Goal: Task Accomplishment & Management: Manage account settings

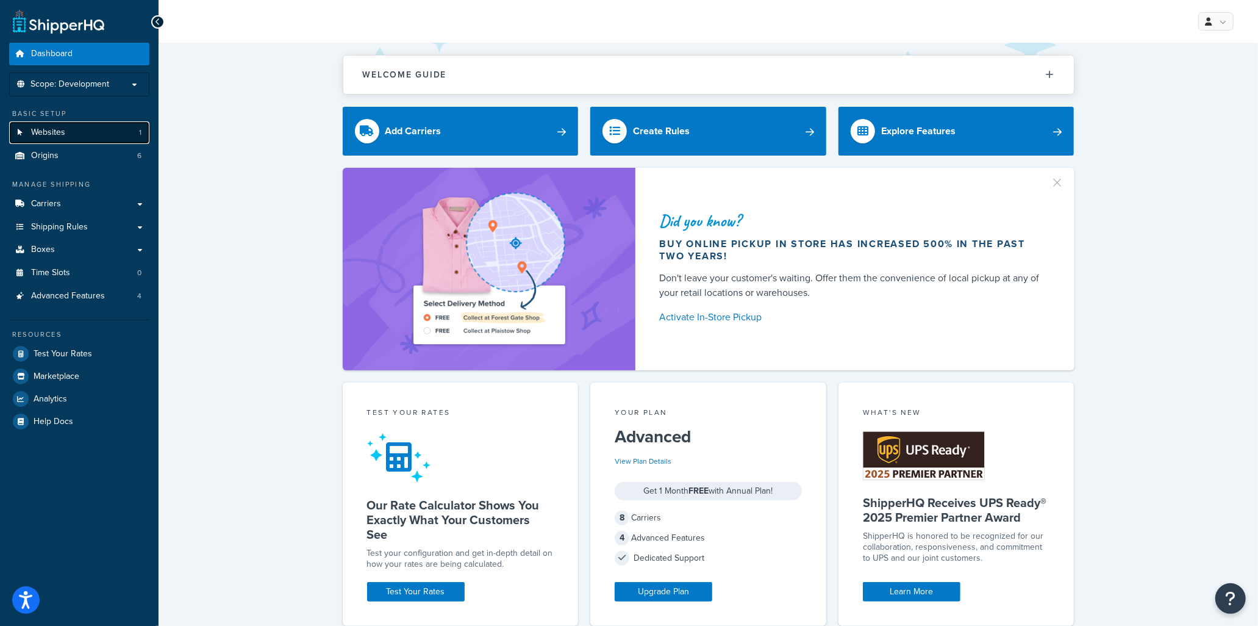
click at [72, 132] on link "Websites 1" at bounding box center [79, 132] width 140 height 23
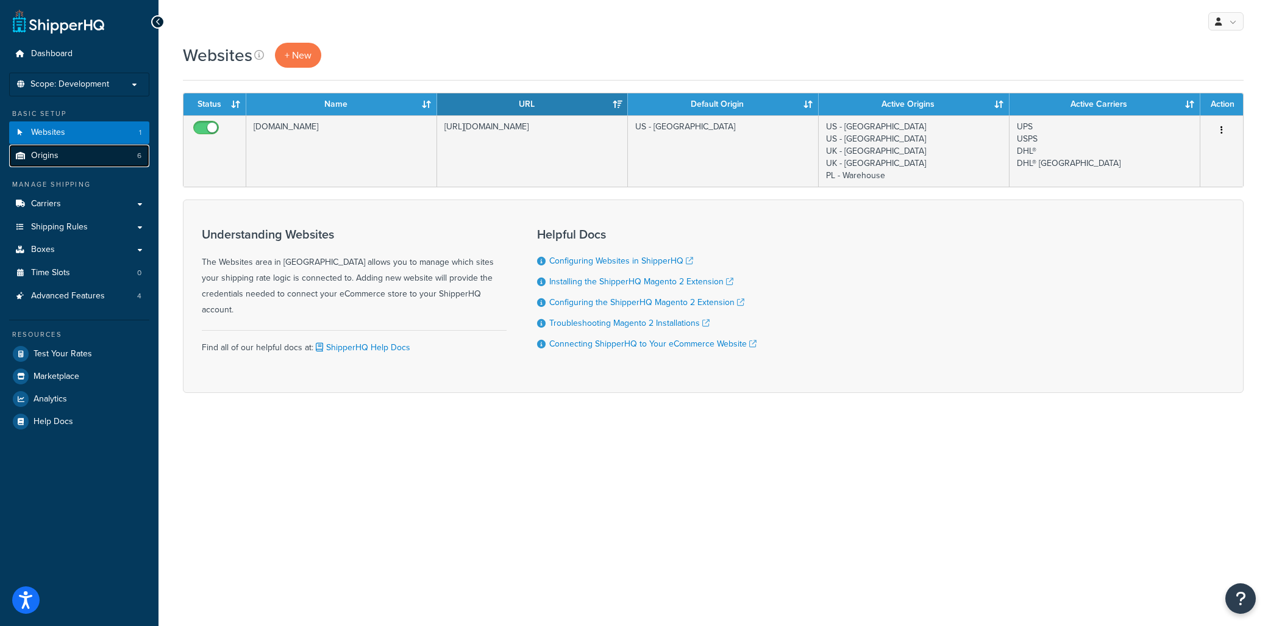
click at [73, 155] on link "Origins 6" at bounding box center [79, 156] width 140 height 23
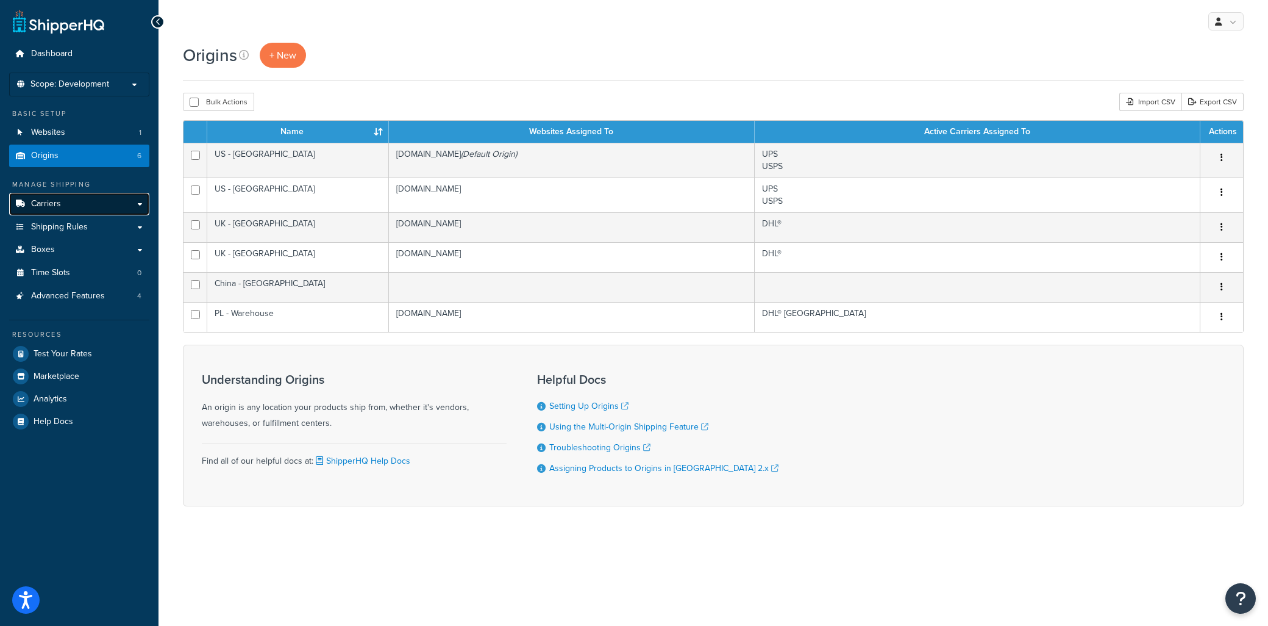
click at [60, 206] on link "Carriers" at bounding box center [79, 204] width 140 height 23
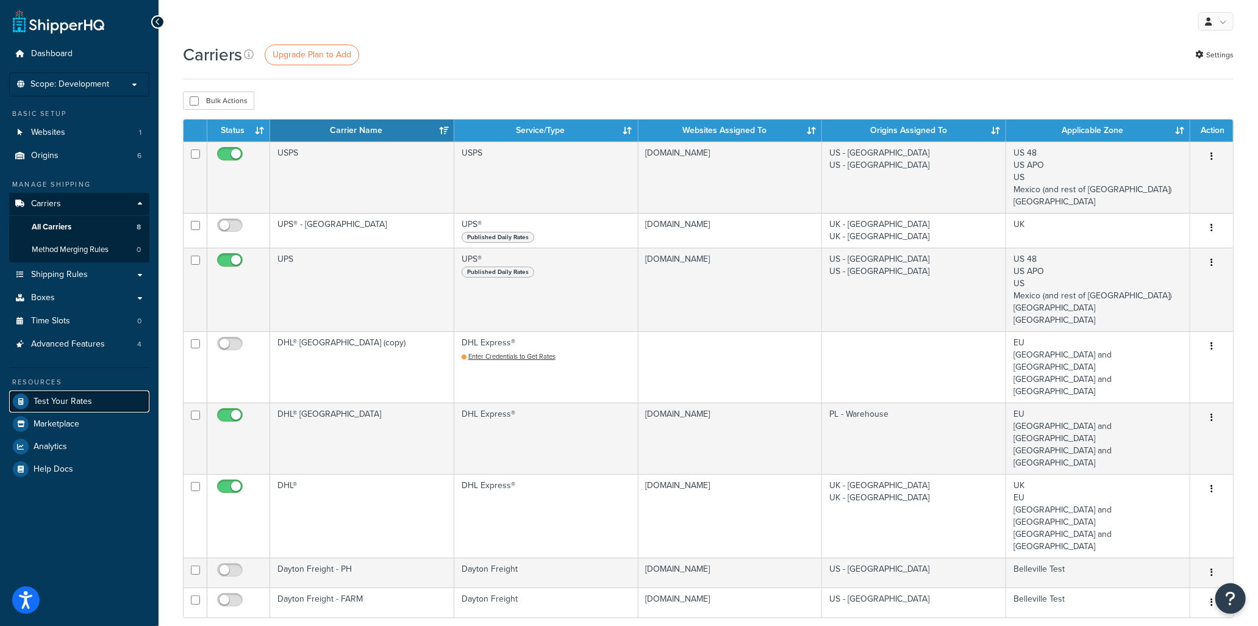
click at [79, 399] on span "Test Your Rates" at bounding box center [63, 401] width 59 height 10
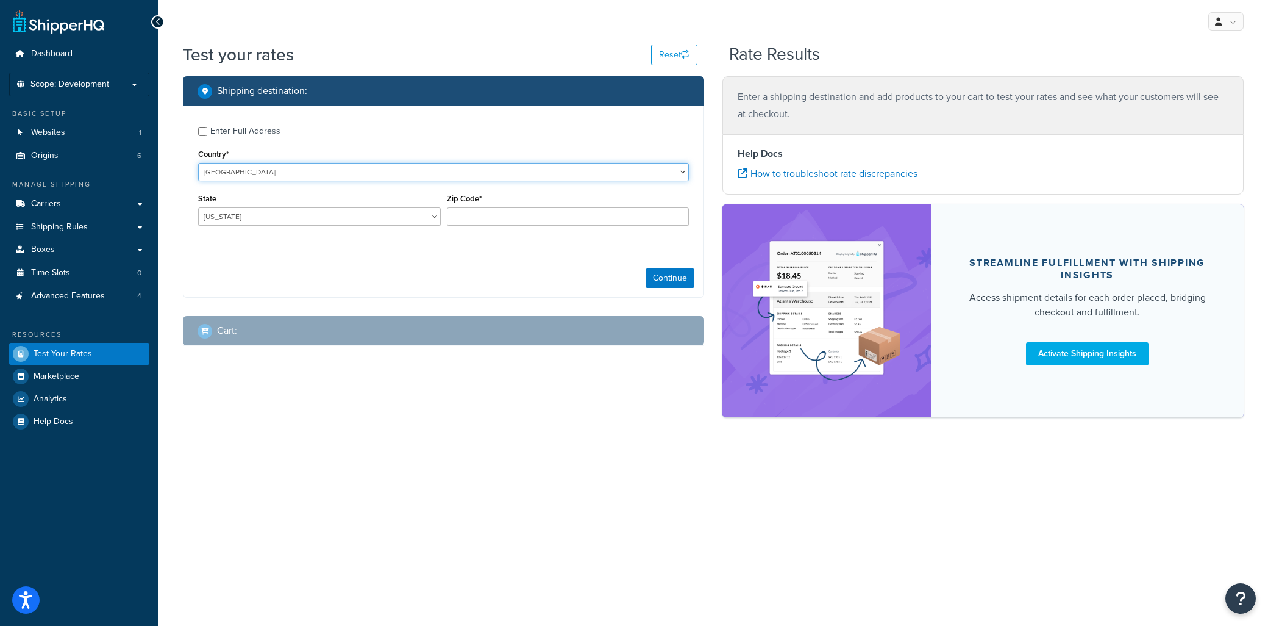
click at [298, 172] on select "[GEOGRAPHIC_DATA] [GEOGRAPHIC_DATA] [GEOGRAPHIC_DATA] [GEOGRAPHIC_DATA] [GEOGRA…" at bounding box center [443, 172] width 491 height 18
select select "FR"
click at [198, 163] on select "United States United Kingdom Afghanistan Åland Islands Albania Algeria American…" at bounding box center [443, 172] width 491 height 18
click at [308, 213] on select "Ain Aisne Allier Alpes-de-Haute-Provence Alpes-Maritimes Ardèche Ardennes Arièg…" at bounding box center [319, 216] width 243 height 18
select select "37"
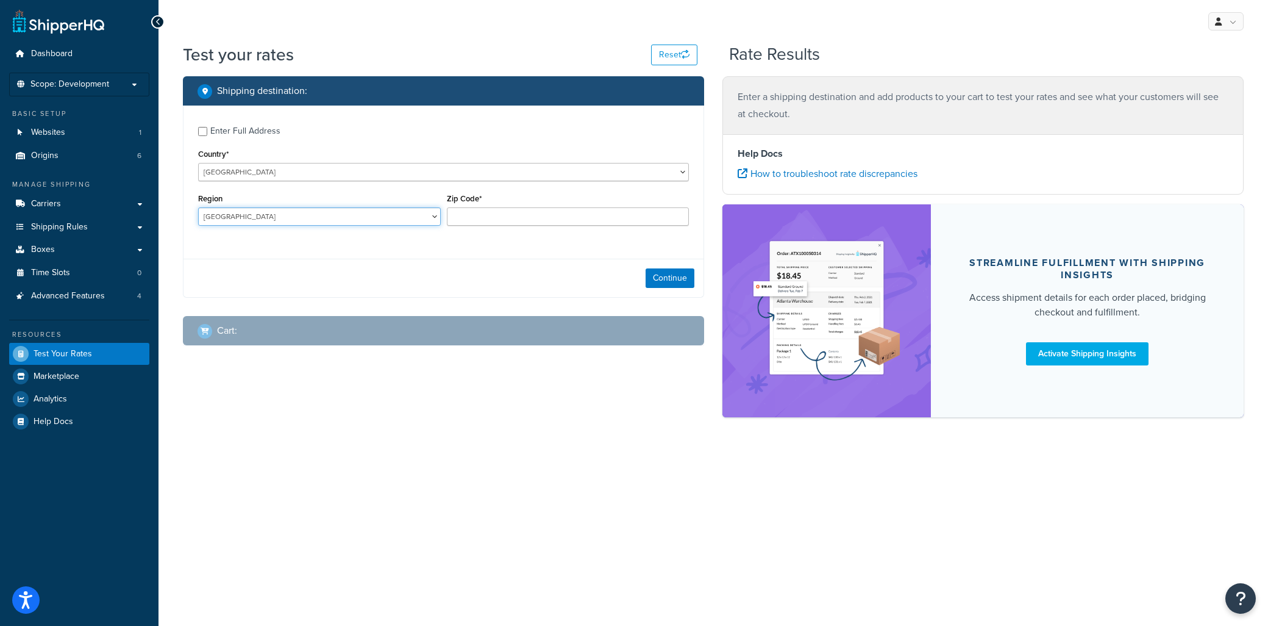
click at [198, 208] on select "Ain Aisne Allier Alpes-de-Haute-Provence Alpes-Maritimes Ardèche Ardennes Arièg…" at bounding box center [319, 216] width 243 height 18
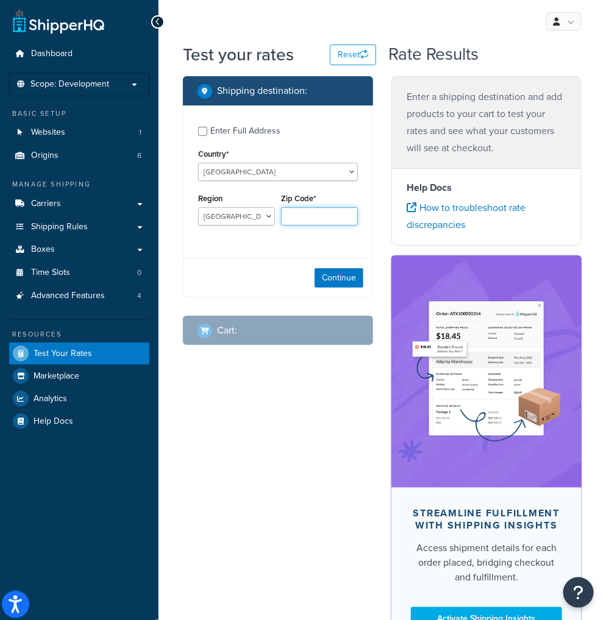
click at [303, 212] on input "Zip Code*" at bounding box center [319, 216] width 77 height 18
type input "75003"
click at [334, 275] on button "Continue" at bounding box center [339, 278] width 49 height 20
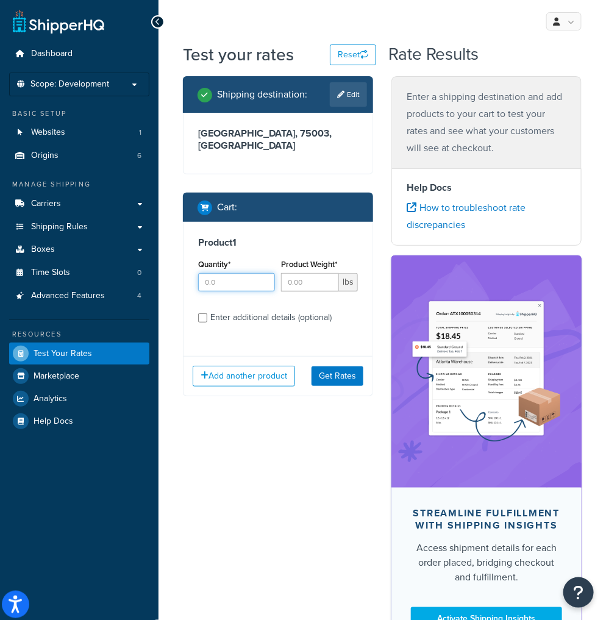
click at [224, 273] on input "Quantity*" at bounding box center [236, 282] width 77 height 18
type input "1"
type input "5"
click at [277, 318] on div "Product 1 Quantity* 1 Product Weight* 5 lbs Enter additional details (optional)" at bounding box center [278, 284] width 189 height 125
click at [339, 369] on button "Get Rates" at bounding box center [338, 376] width 52 height 20
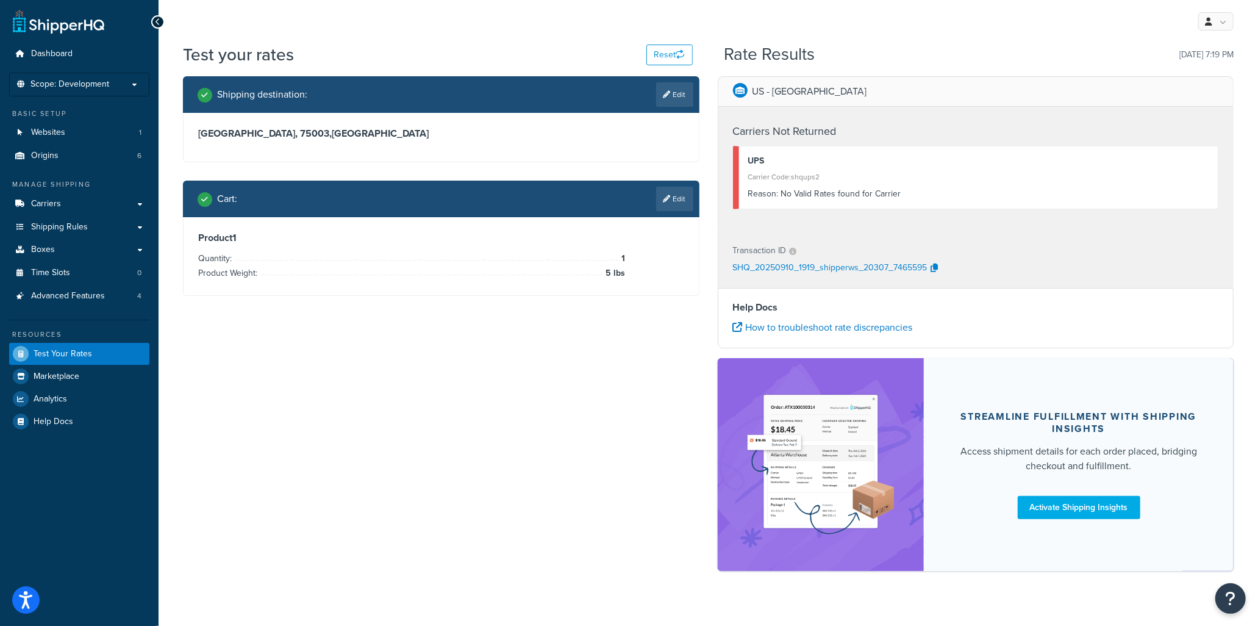
click at [795, 91] on p "US - Farmington" at bounding box center [809, 91] width 115 height 17
click at [668, 105] on link "Edit" at bounding box center [674, 94] width 37 height 24
select select "FR"
select select "37"
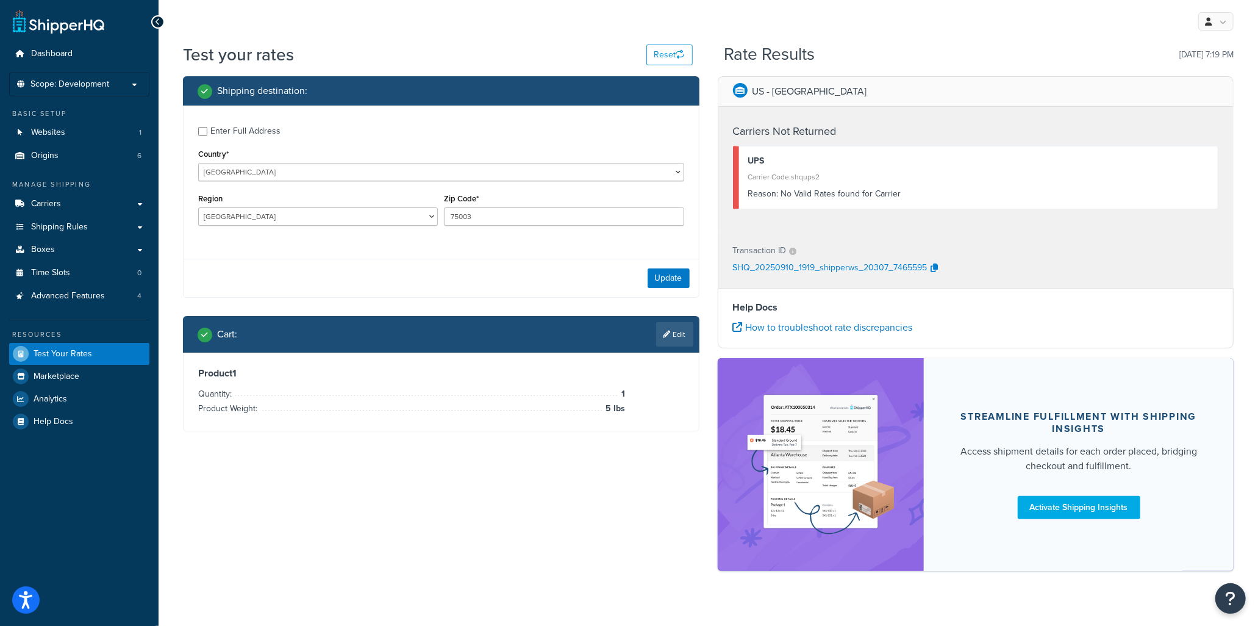
click at [222, 130] on div "Enter Full Address" at bounding box center [245, 131] width 70 height 17
click at [207, 130] on input "Enter Full Address" at bounding box center [202, 131] width 9 height 9
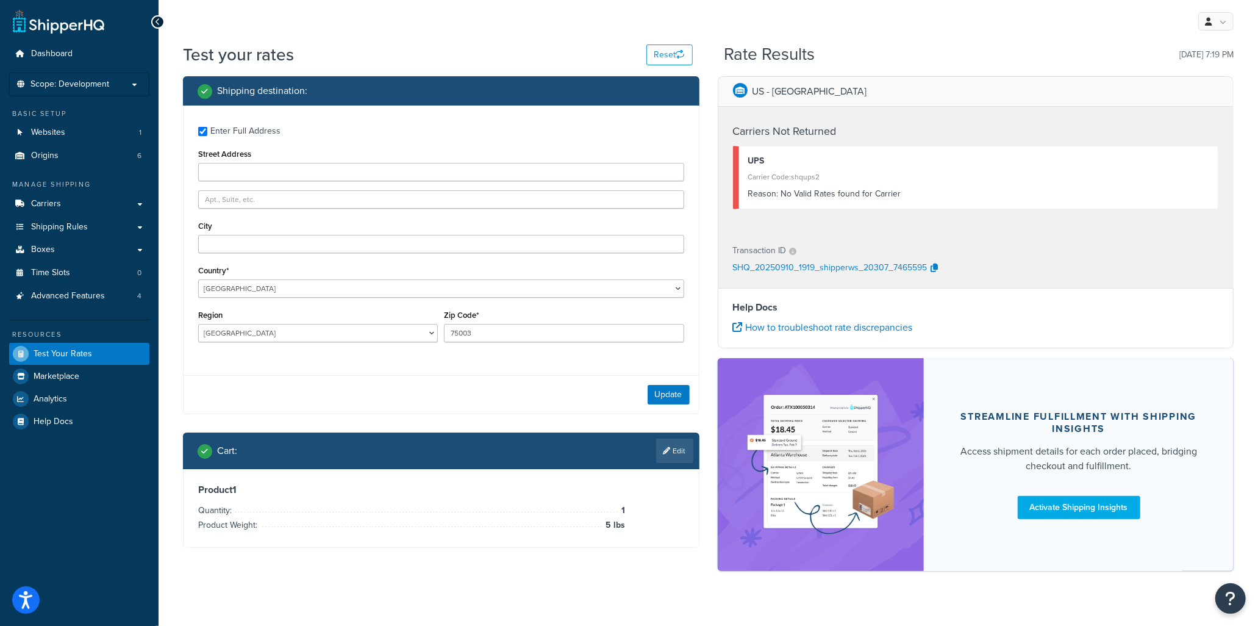
click at [226, 132] on div "Enter Full Address" at bounding box center [245, 131] width 70 height 17
click at [207, 132] on input "Enter Full Address" at bounding box center [202, 131] width 9 height 9
checkbox input "false"
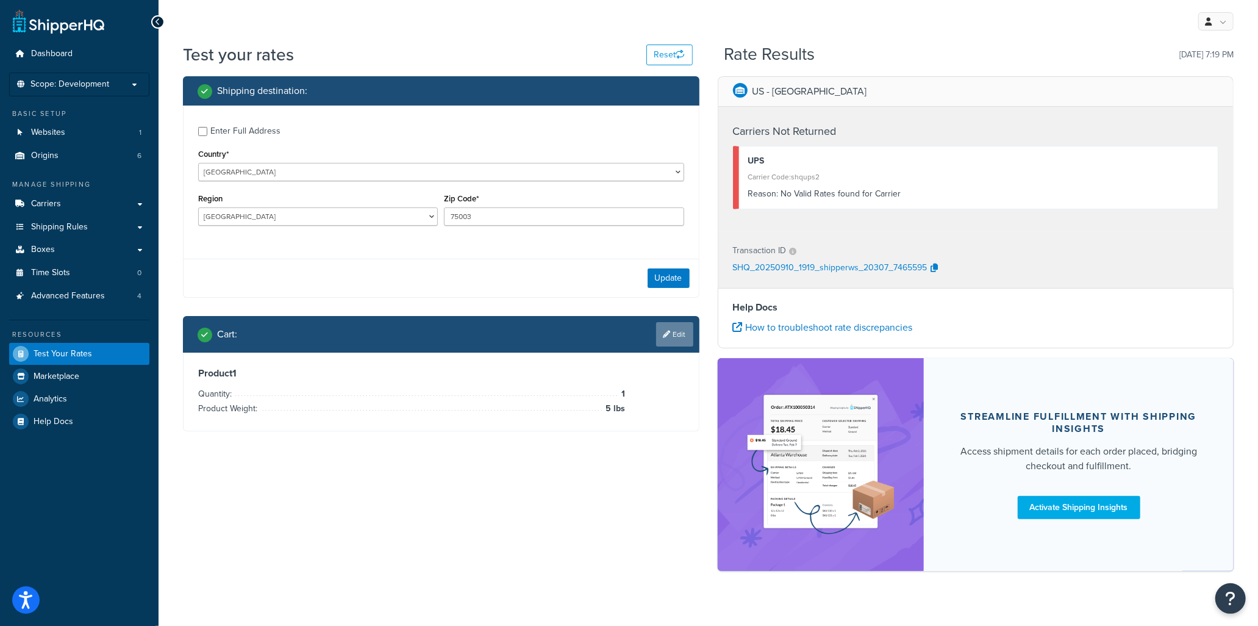
click at [670, 336] on link "Edit" at bounding box center [674, 334] width 37 height 24
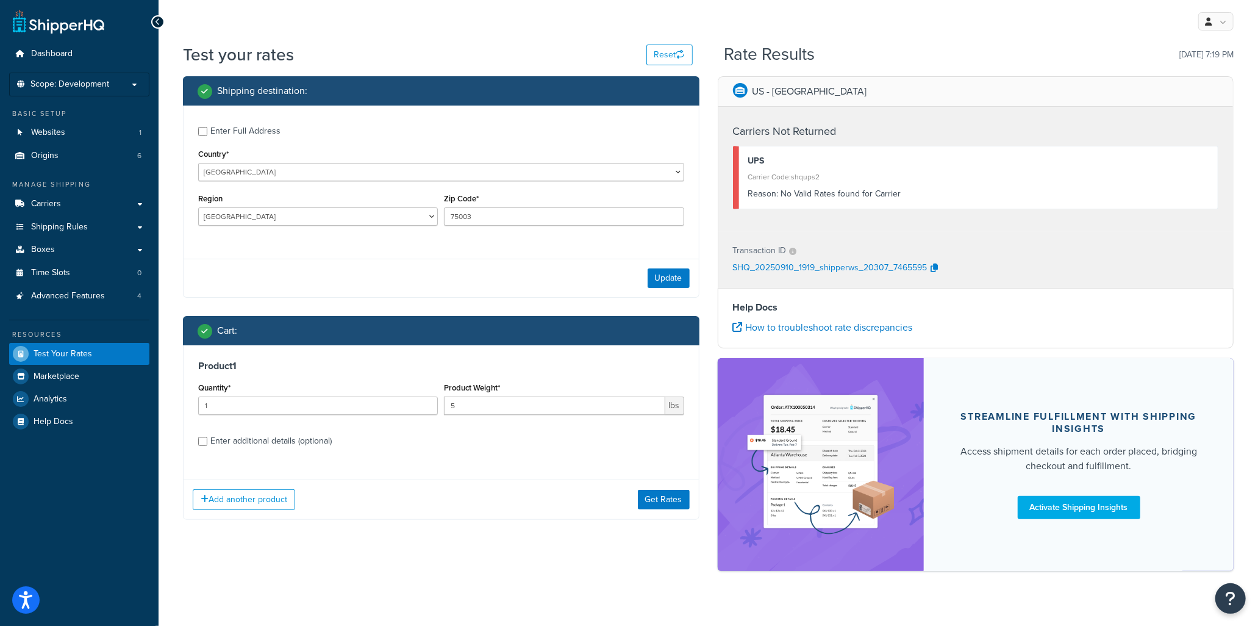
click at [241, 440] on div "Enter additional details (optional)" at bounding box center [270, 440] width 121 height 17
click at [207, 440] on input "Enter additional details (optional)" at bounding box center [202, 441] width 9 height 9
checkbox input "true"
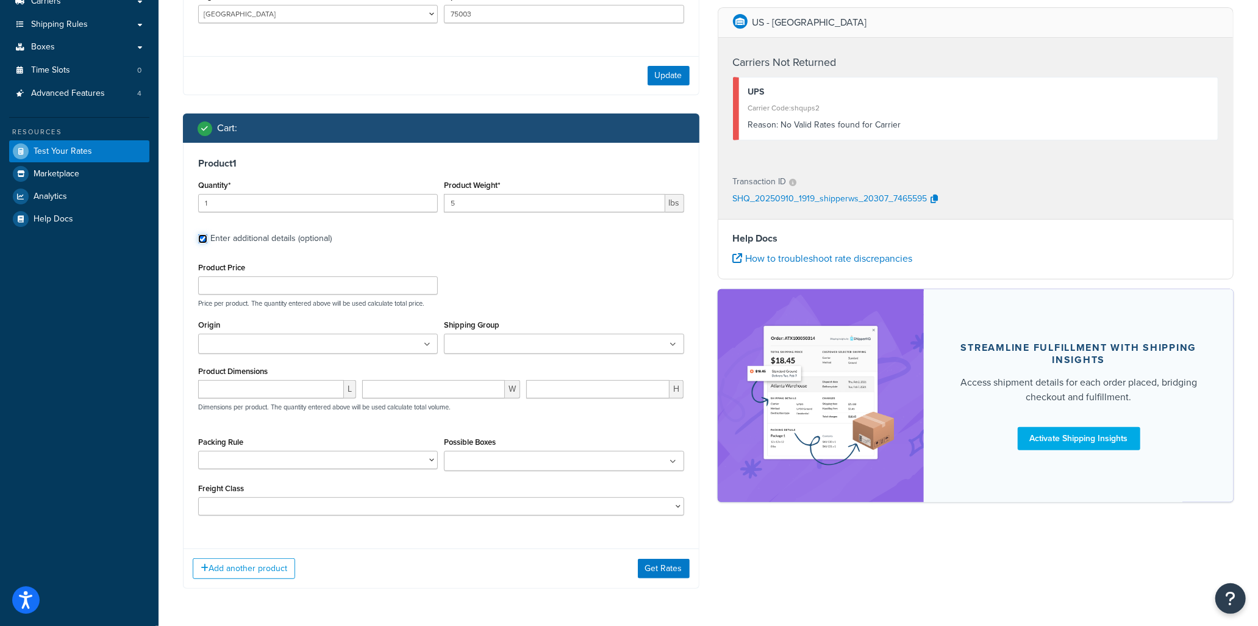
scroll to position [203, 0]
click at [382, 353] on ul at bounding box center [318, 343] width 240 height 20
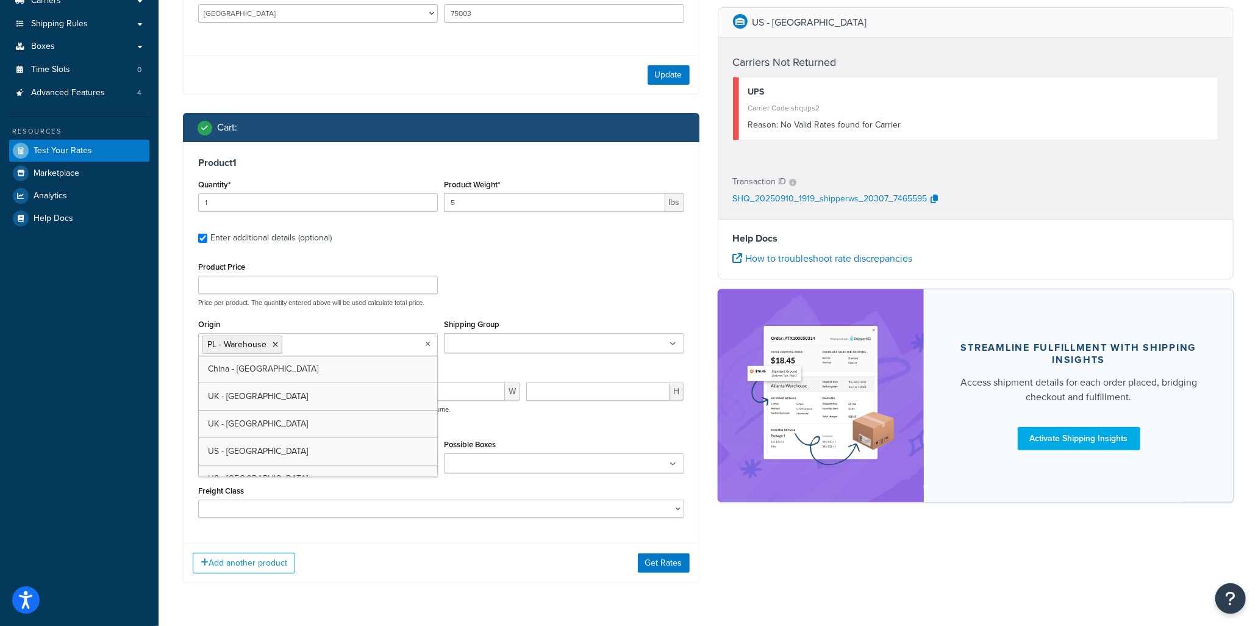
click at [369, 556] on div "Add another product Get Rates" at bounding box center [441, 563] width 515 height 40
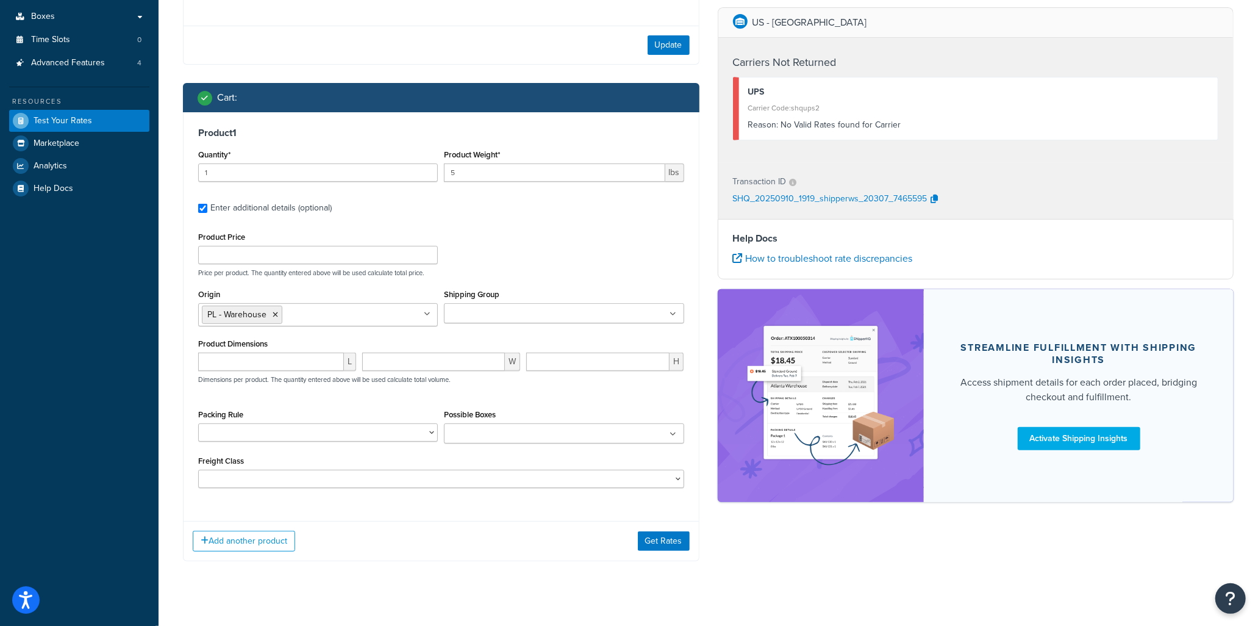
scroll to position [249, 0]
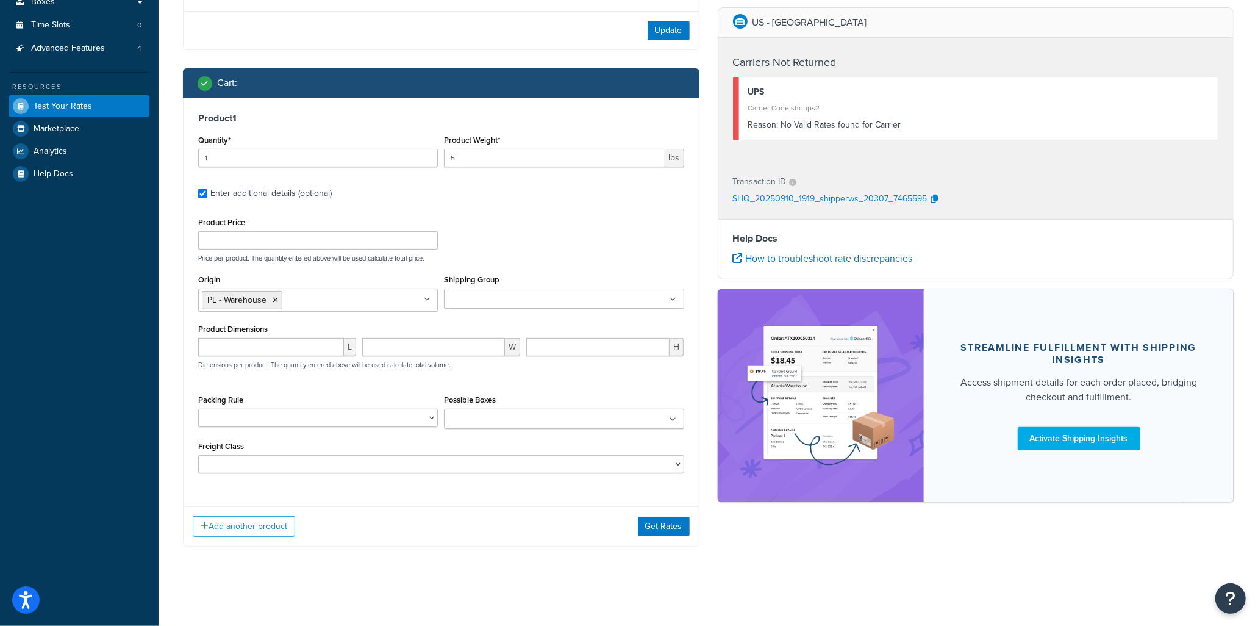
click at [374, 306] on ul "PL - Warehouse" at bounding box center [318, 299] width 240 height 23
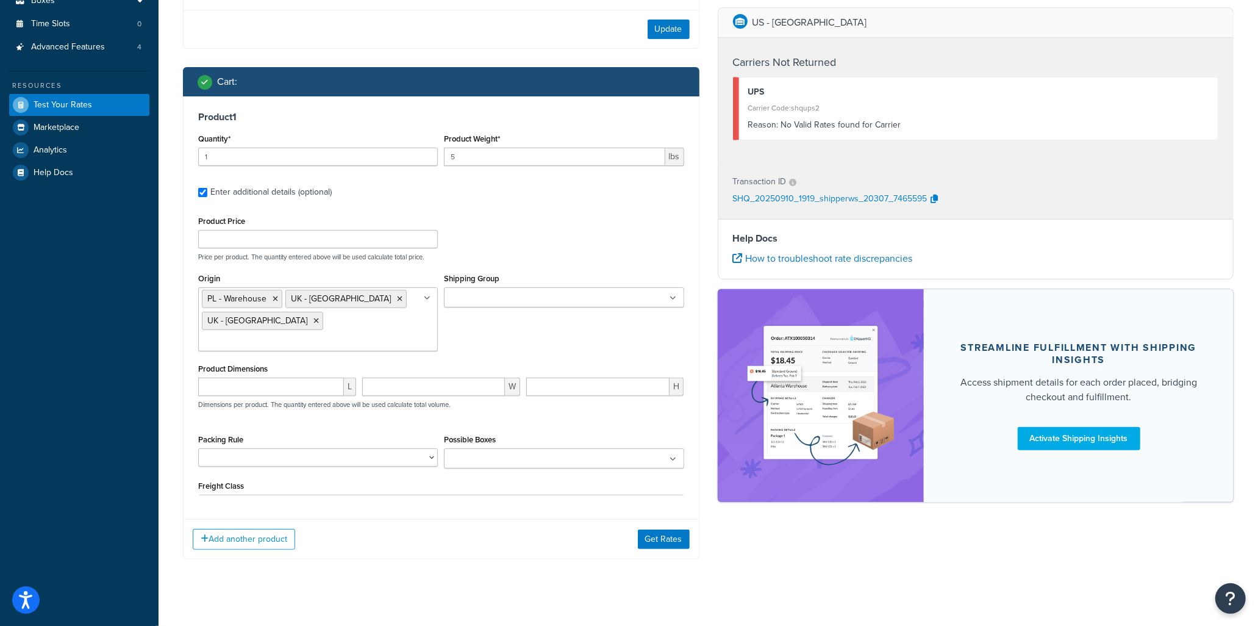
drag, startPoint x: 456, startPoint y: 522, endPoint x: 461, endPoint y: 516, distance: 7.3
click at [459, 520] on div "Add another product Get Rates" at bounding box center [441, 539] width 515 height 40
click at [657, 556] on button "Get Rates" at bounding box center [664, 566] width 52 height 20
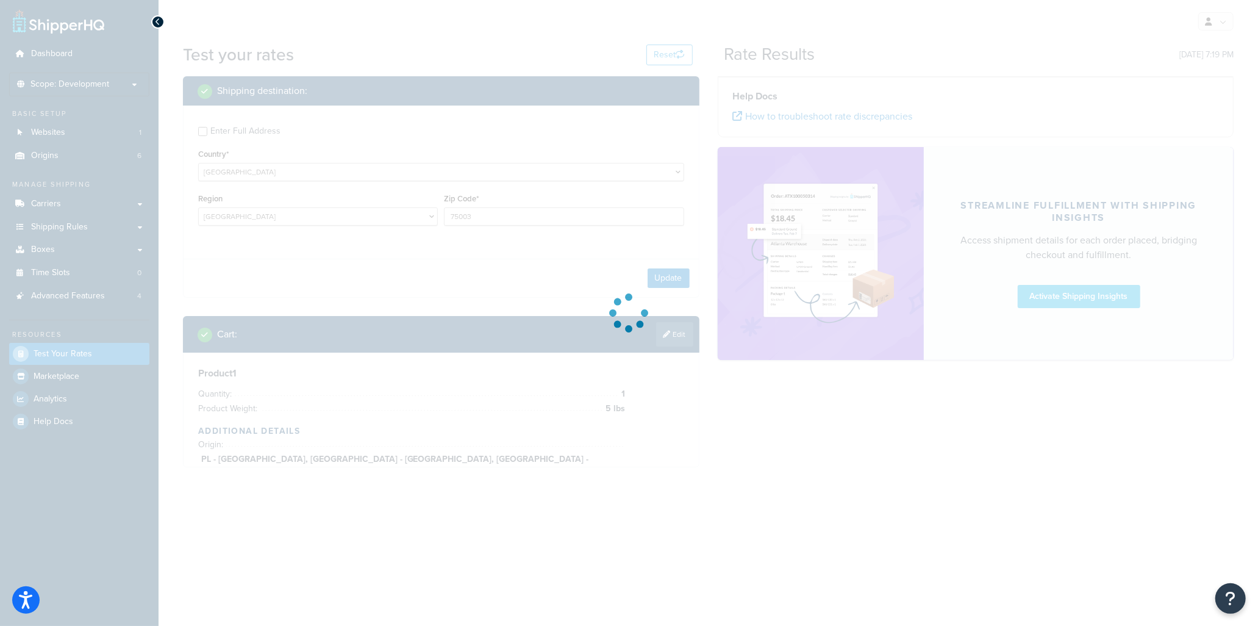
scroll to position [0, 0]
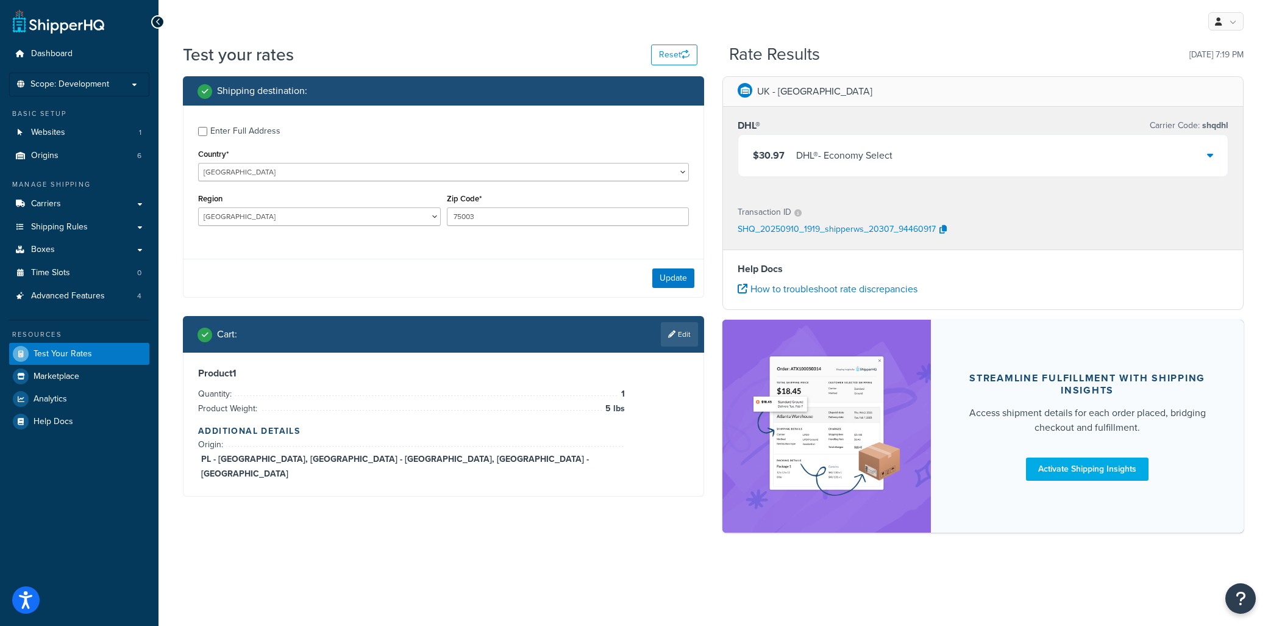
click at [1129, 157] on div "$30.97 DHL® - Economy Select" at bounding box center [983, 155] width 490 height 41
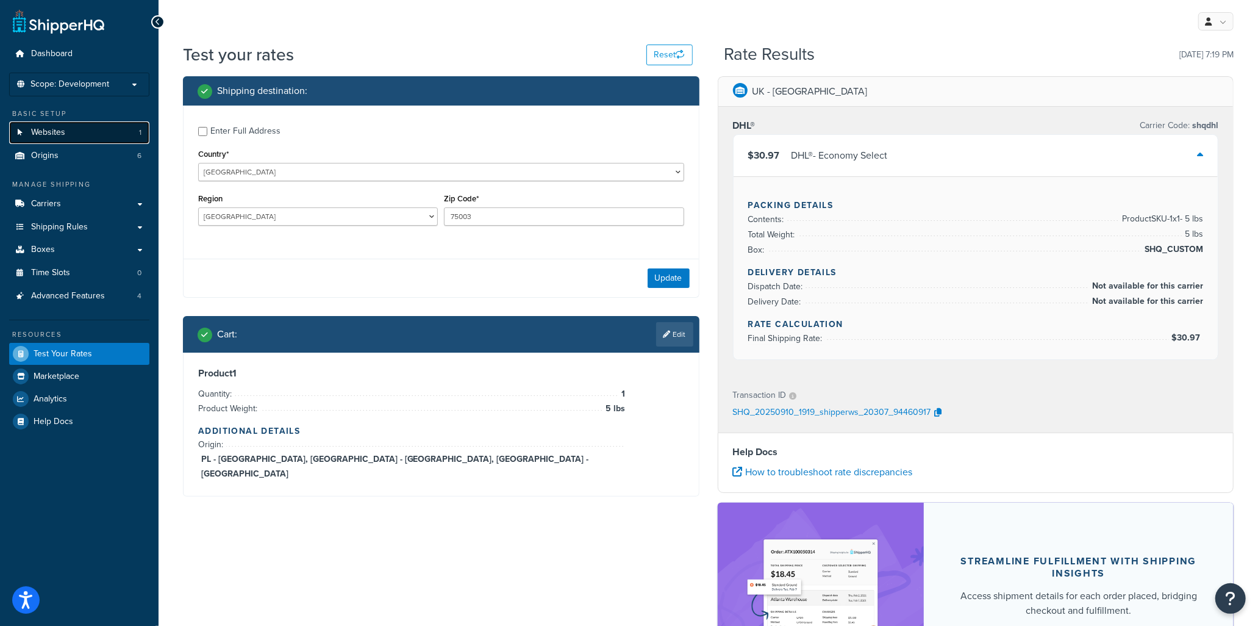
click at [69, 141] on link "Websites 1" at bounding box center [79, 132] width 140 height 23
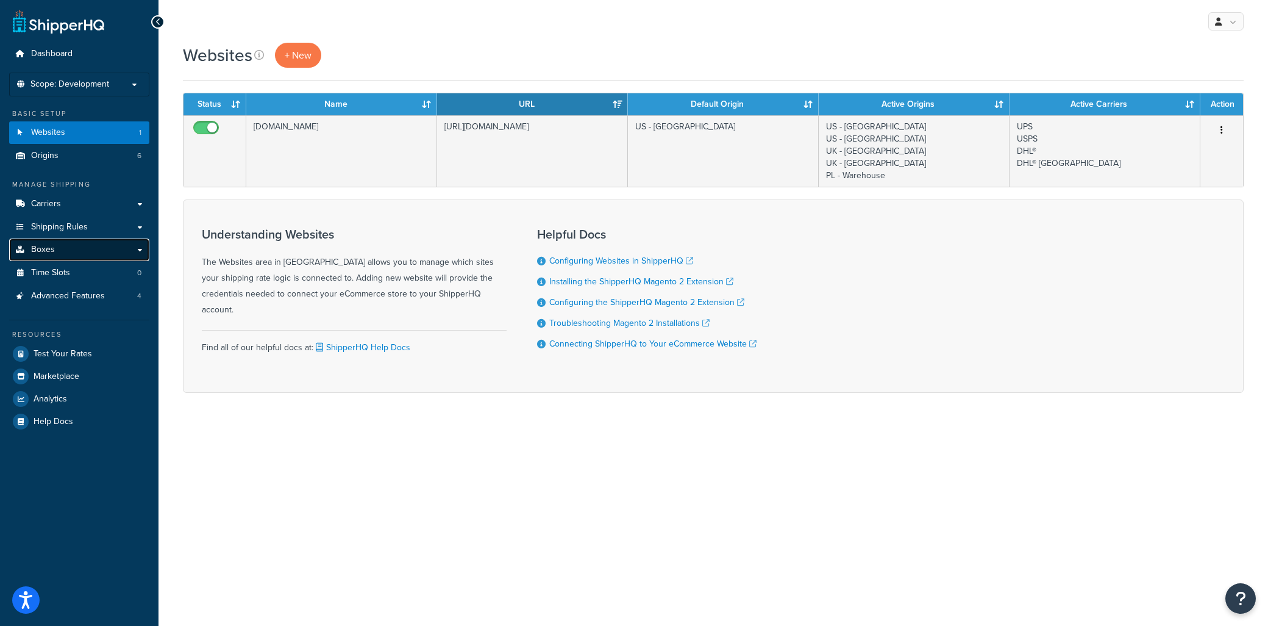
click at [73, 246] on link "Boxes" at bounding box center [79, 249] width 140 height 23
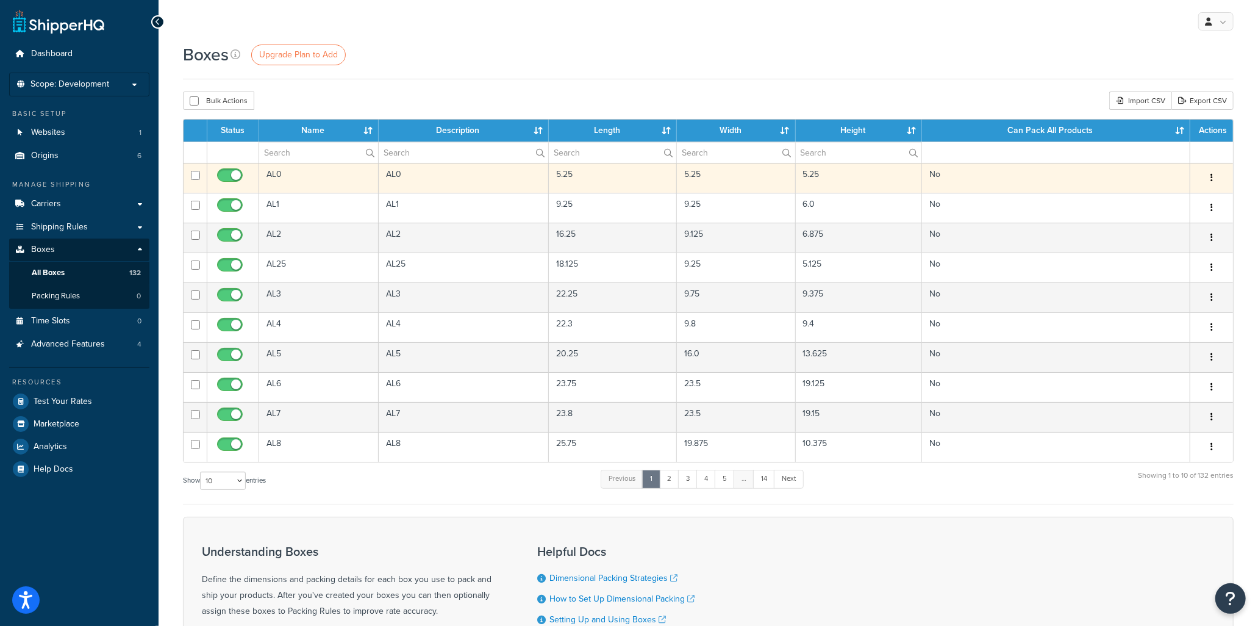
click at [1212, 176] on icon "button" at bounding box center [1211, 177] width 2 height 9
click at [1173, 196] on link "Edit" at bounding box center [1171, 200] width 96 height 25
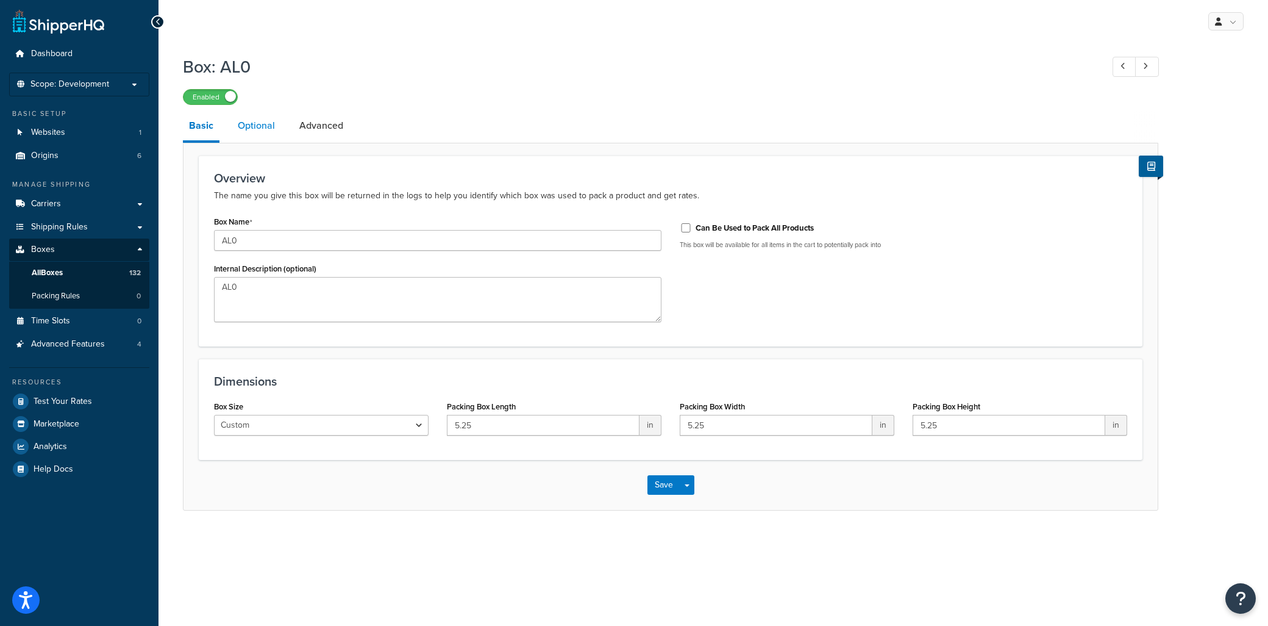
click at [263, 129] on link "Optional" at bounding box center [256, 125] width 49 height 29
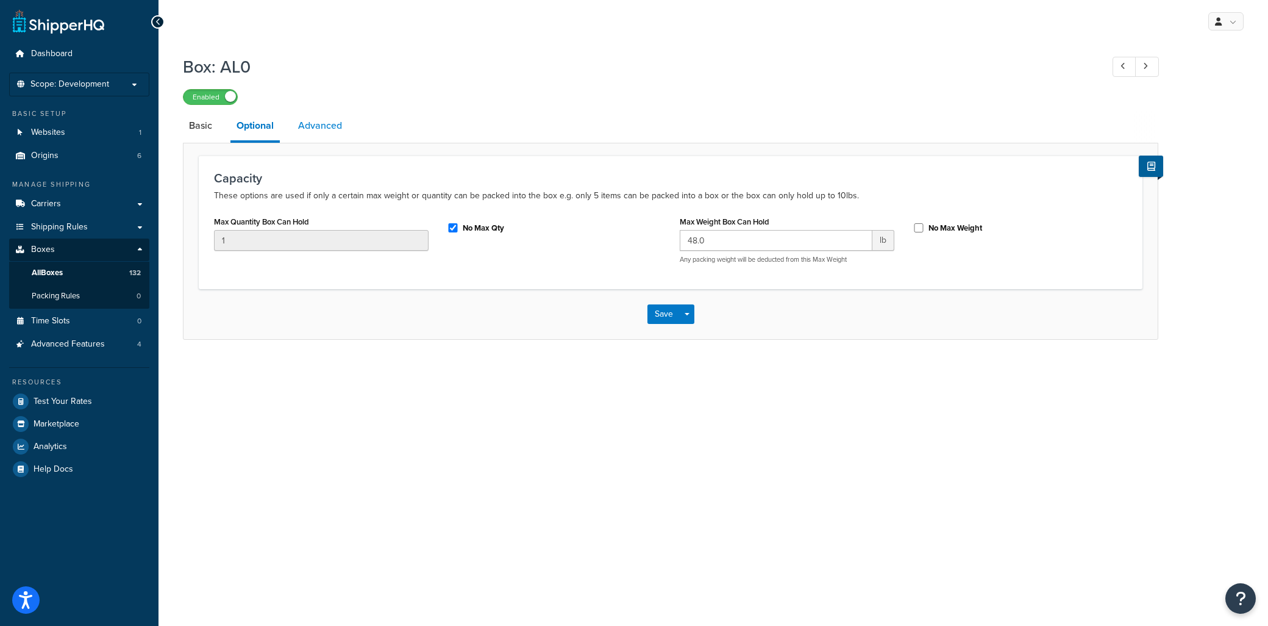
click at [332, 133] on link "Advanced" at bounding box center [320, 125] width 56 height 29
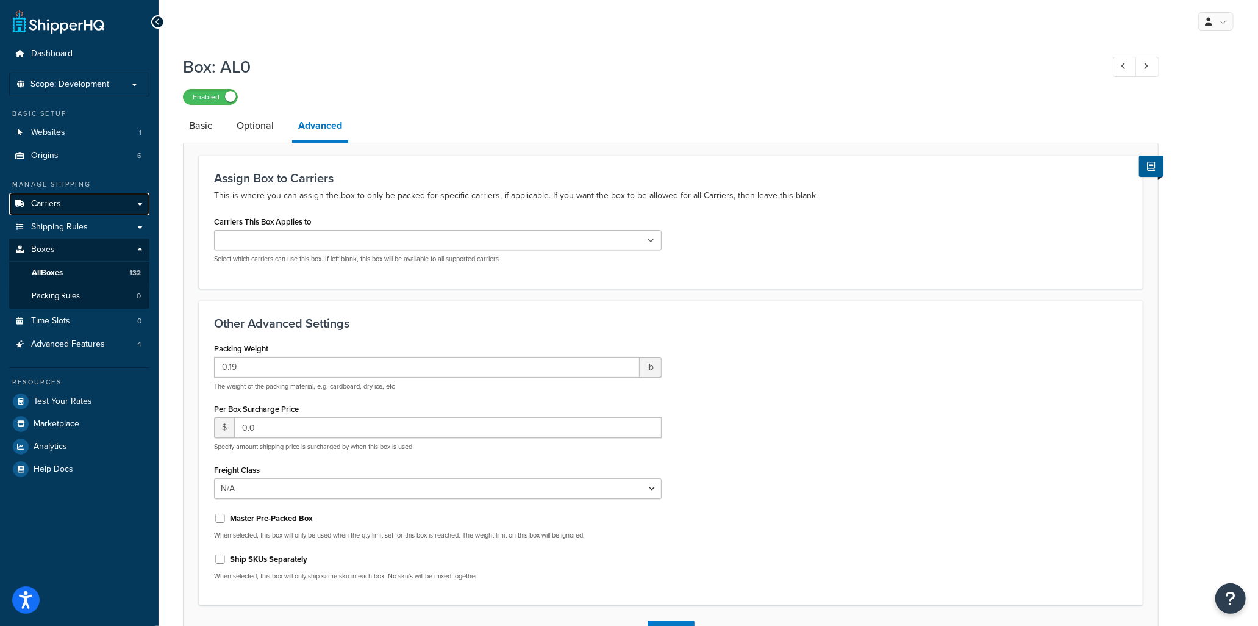
click at [64, 201] on link "Carriers" at bounding box center [79, 204] width 140 height 23
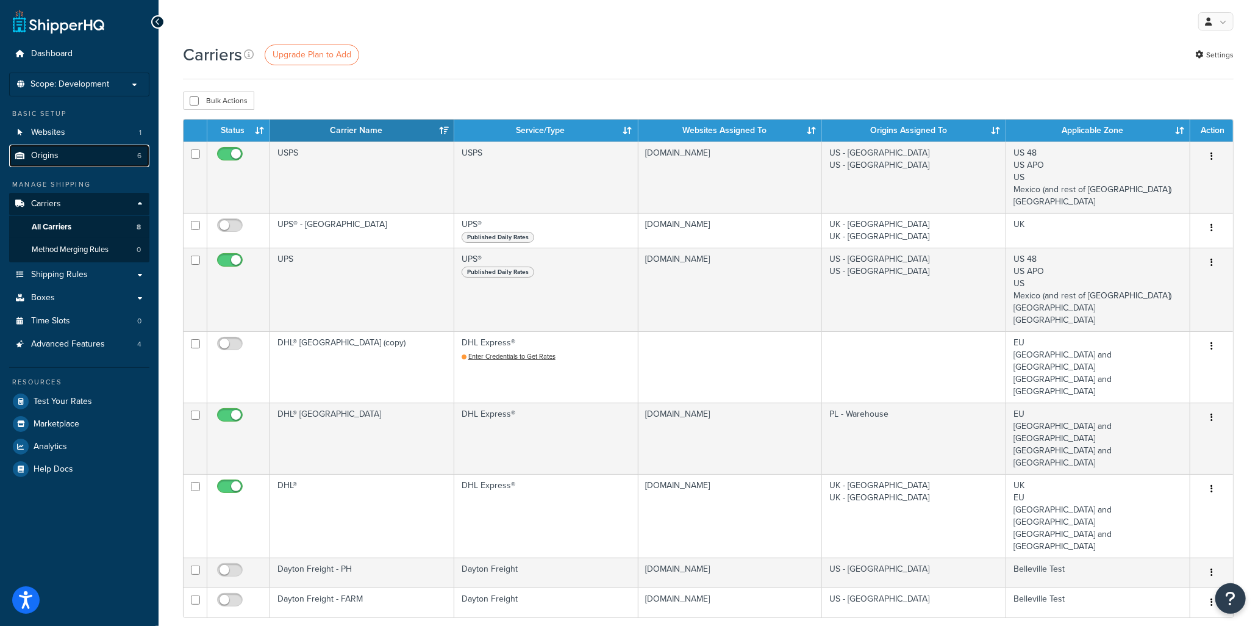
click at [41, 155] on span "Origins" at bounding box center [44, 156] width 27 height 10
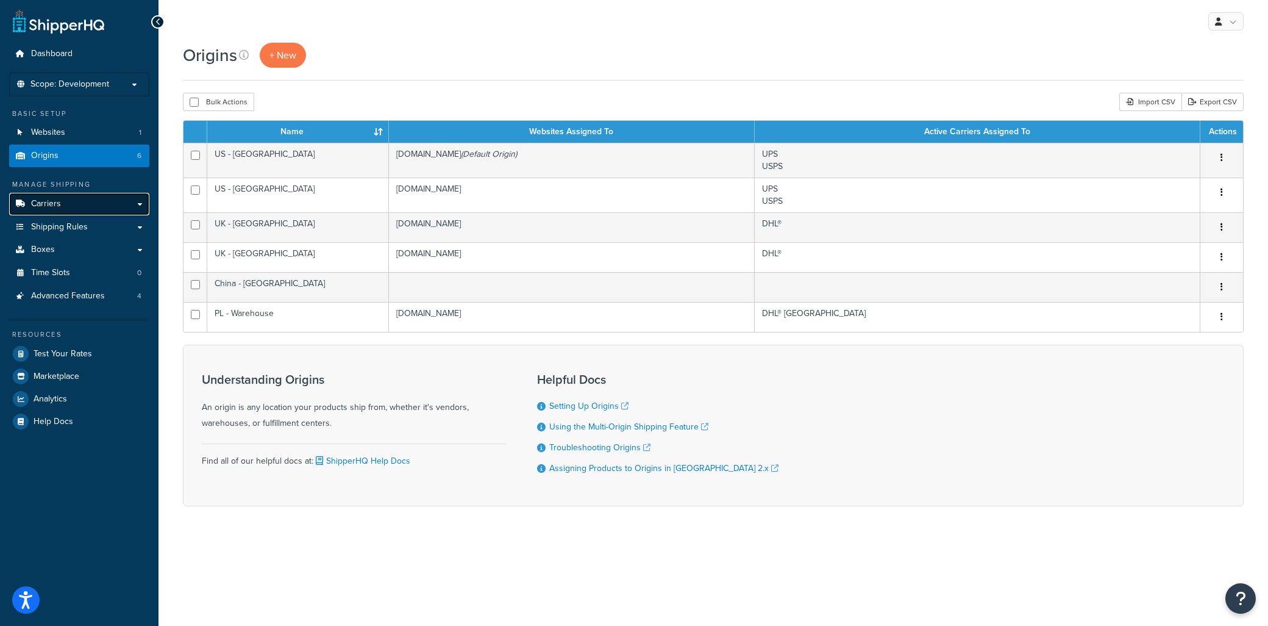
click at [48, 203] on span "Carriers" at bounding box center [46, 204] width 30 height 10
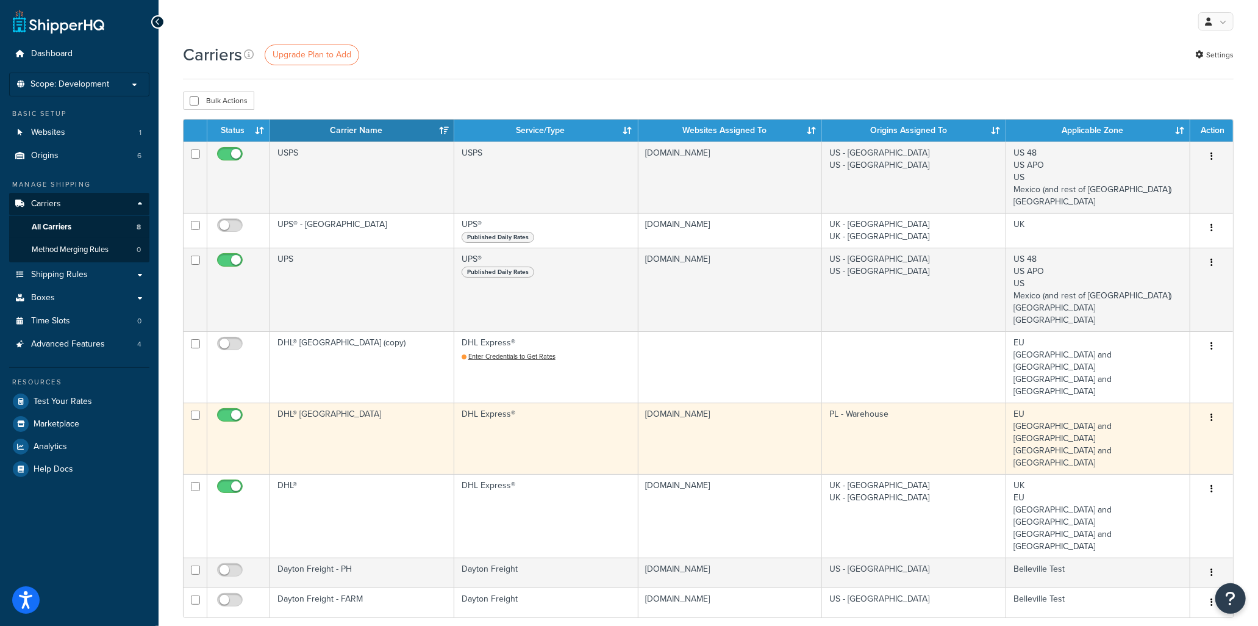
click at [315, 404] on td "DHL® [GEOGRAPHIC_DATA]" at bounding box center [362, 437] width 184 height 71
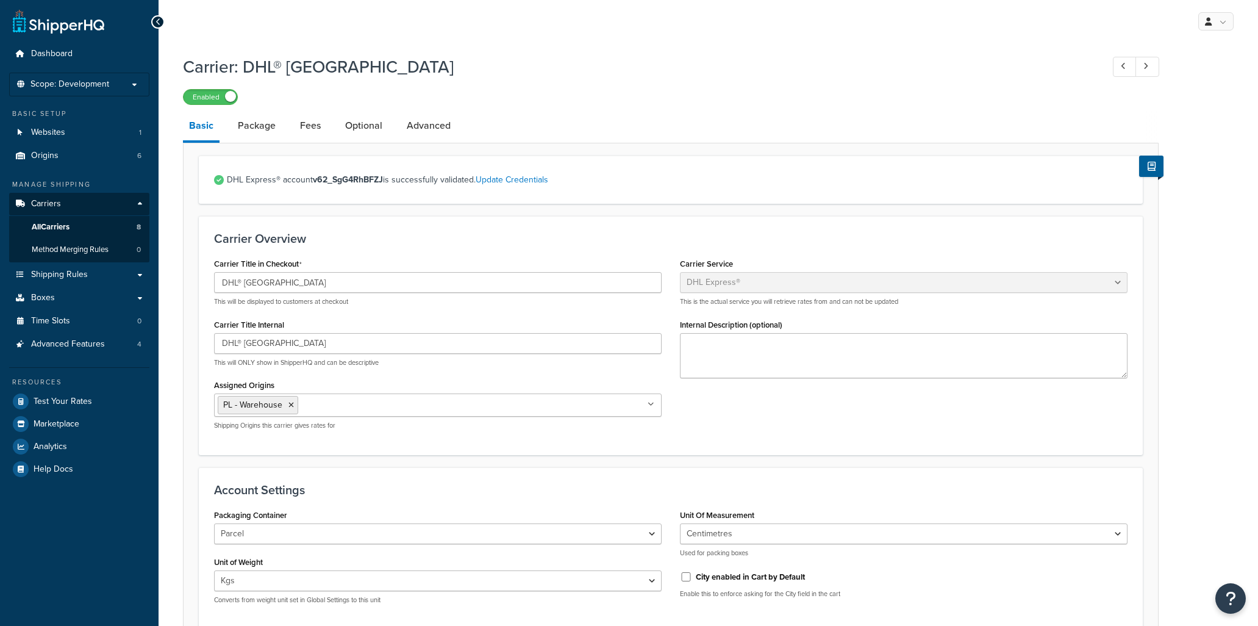
select select "dhl"
select select "kg"
select select "CM"
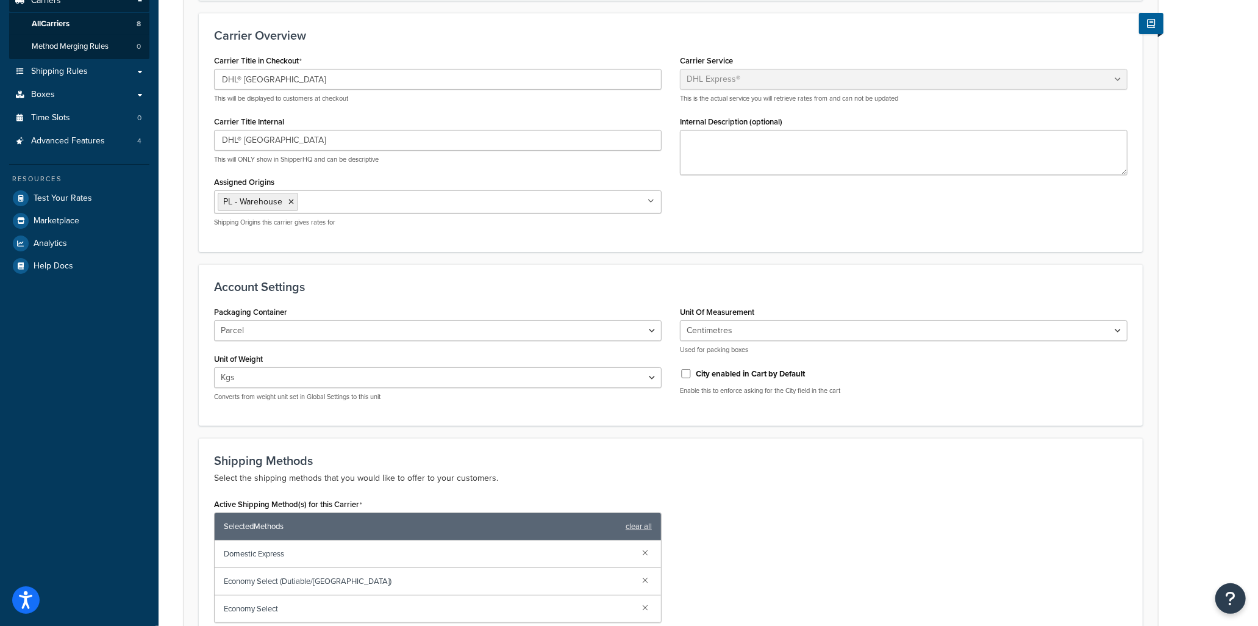
scroll to position [135, 0]
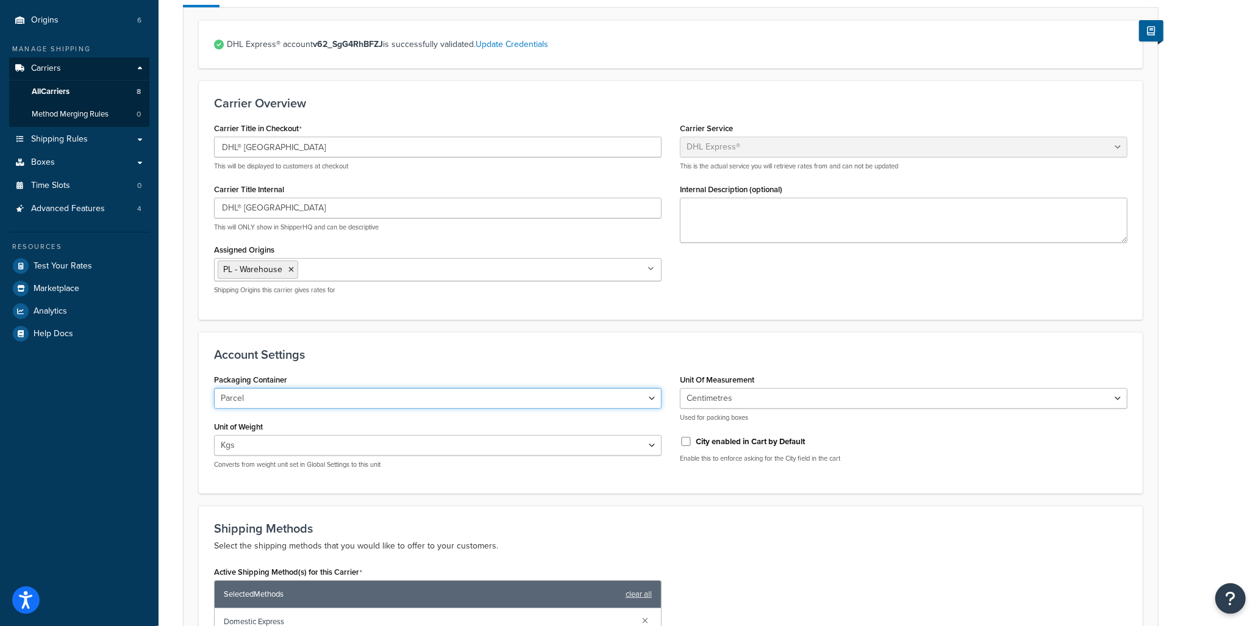
click at [395, 400] on select "Parcel Parcels/Conveyables Double Pallets Flyer/Smalls Non-Conveyables" at bounding box center [438, 398] width 448 height 21
click at [395, 399] on select "Parcel Parcels/Conveyables Double Pallets Flyer/Smalls Non-Conveyables" at bounding box center [438, 398] width 448 height 21
click at [404, 352] on h3 "Account Settings" at bounding box center [670, 354] width 913 height 13
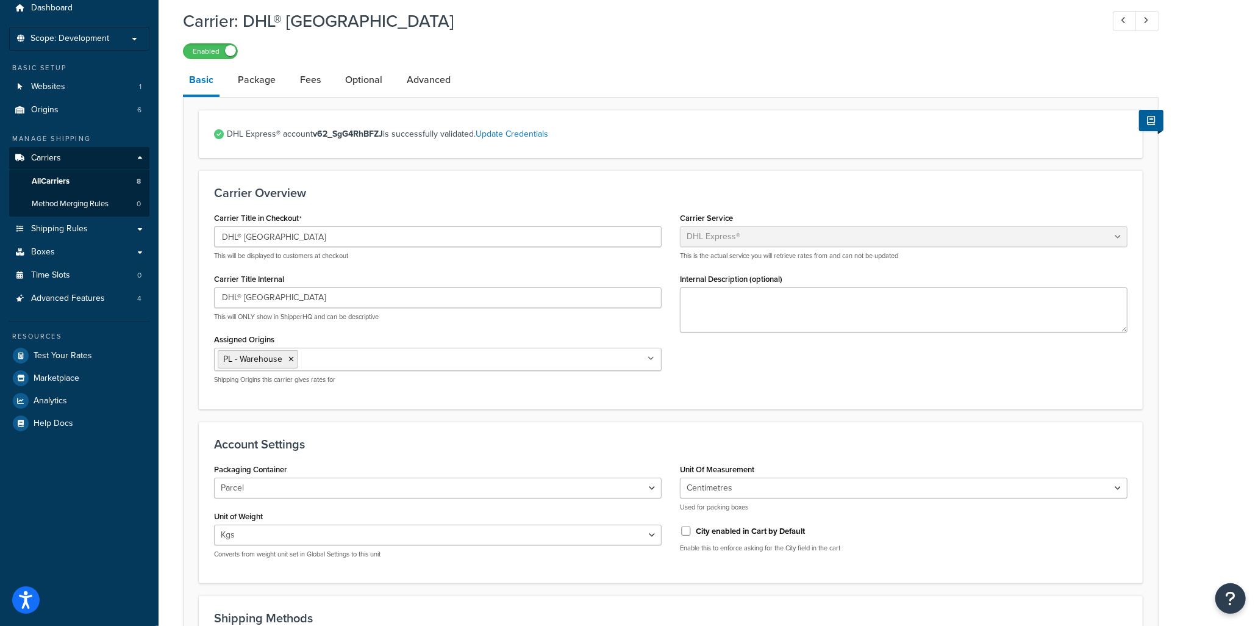
scroll to position [0, 0]
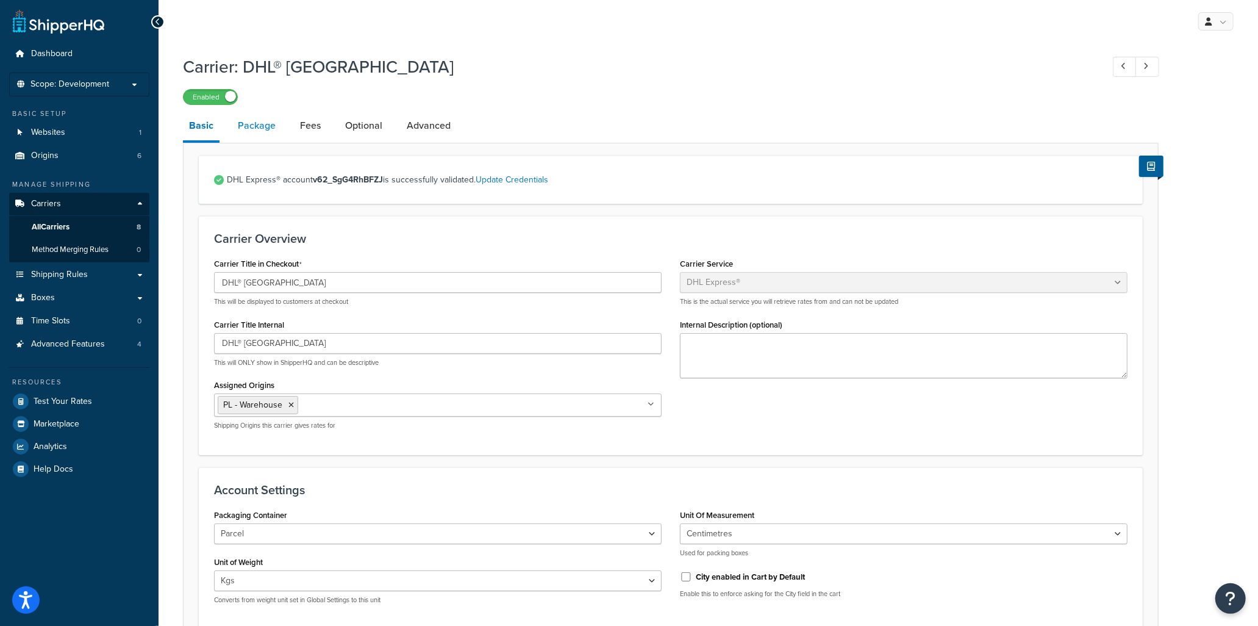
click at [258, 129] on link "Package" at bounding box center [257, 125] width 50 height 29
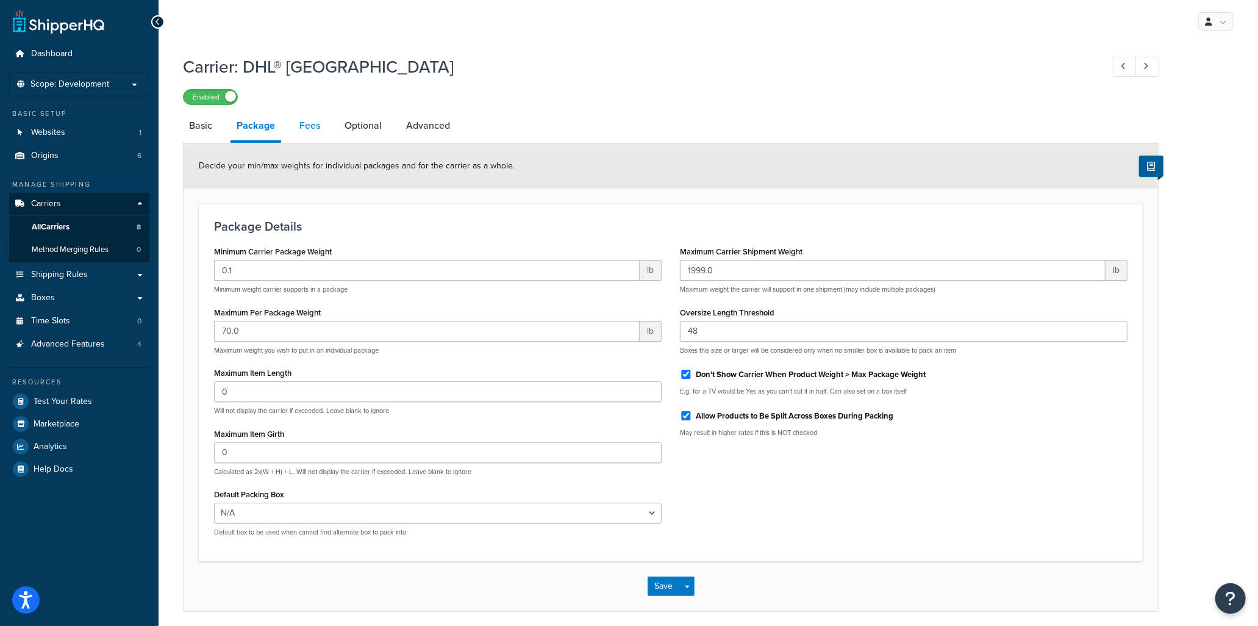
click at [309, 127] on link "Fees" at bounding box center [309, 125] width 33 height 29
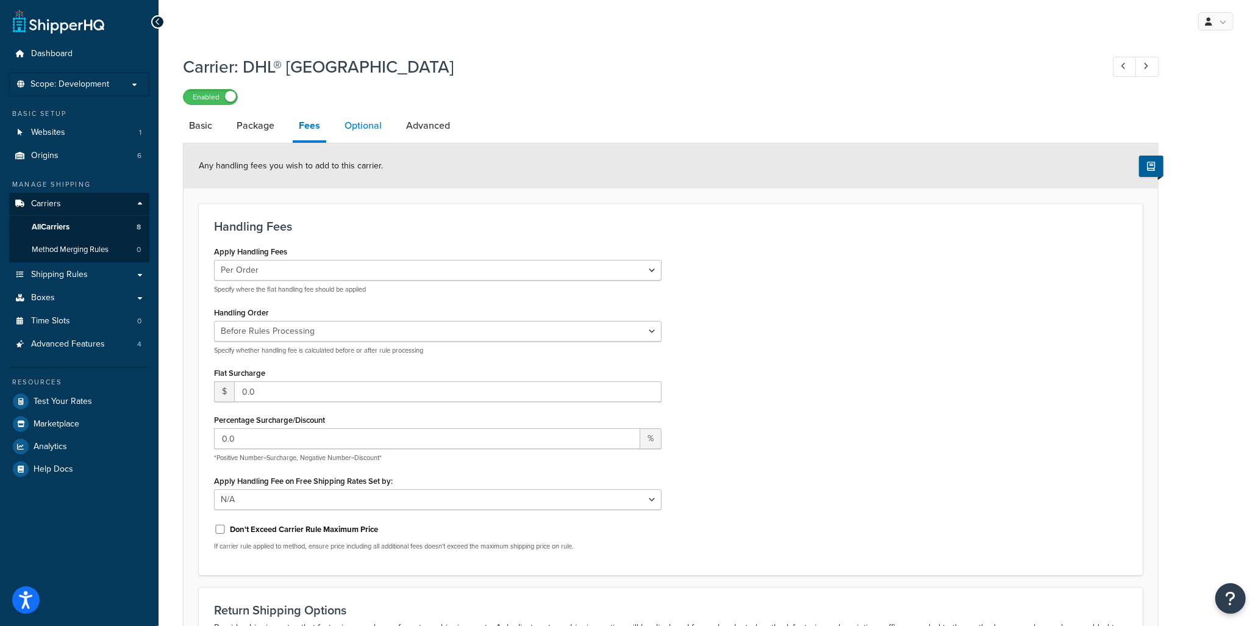
click at [362, 129] on link "Optional" at bounding box center [362, 125] width 49 height 29
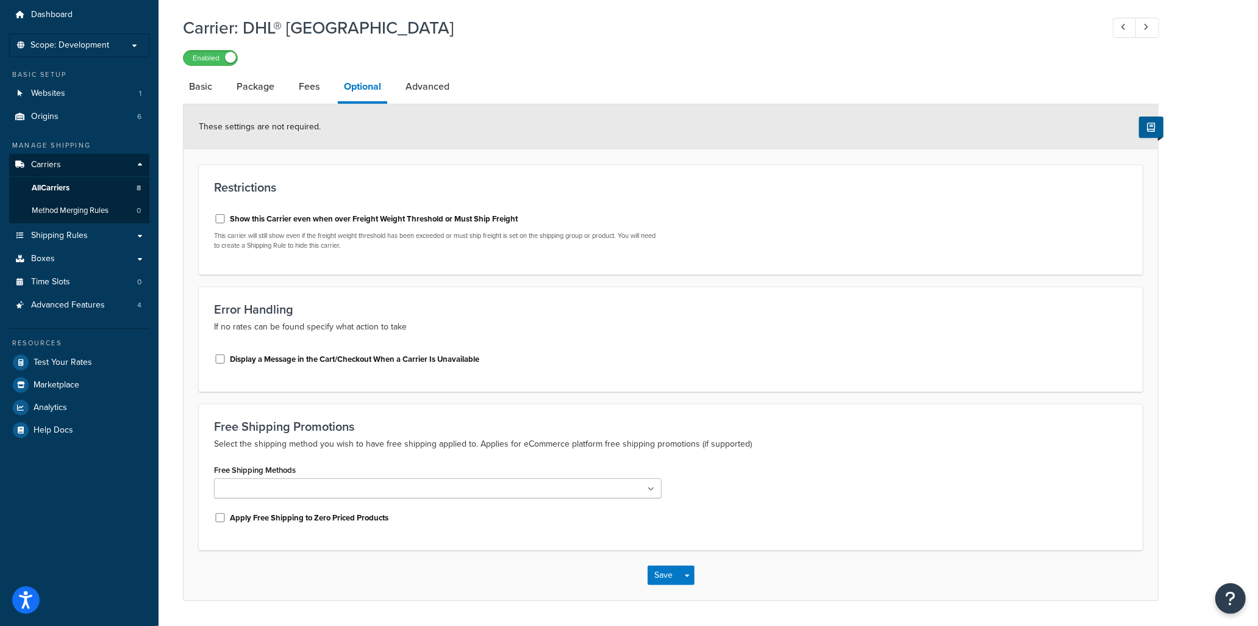
scroll to position [7, 0]
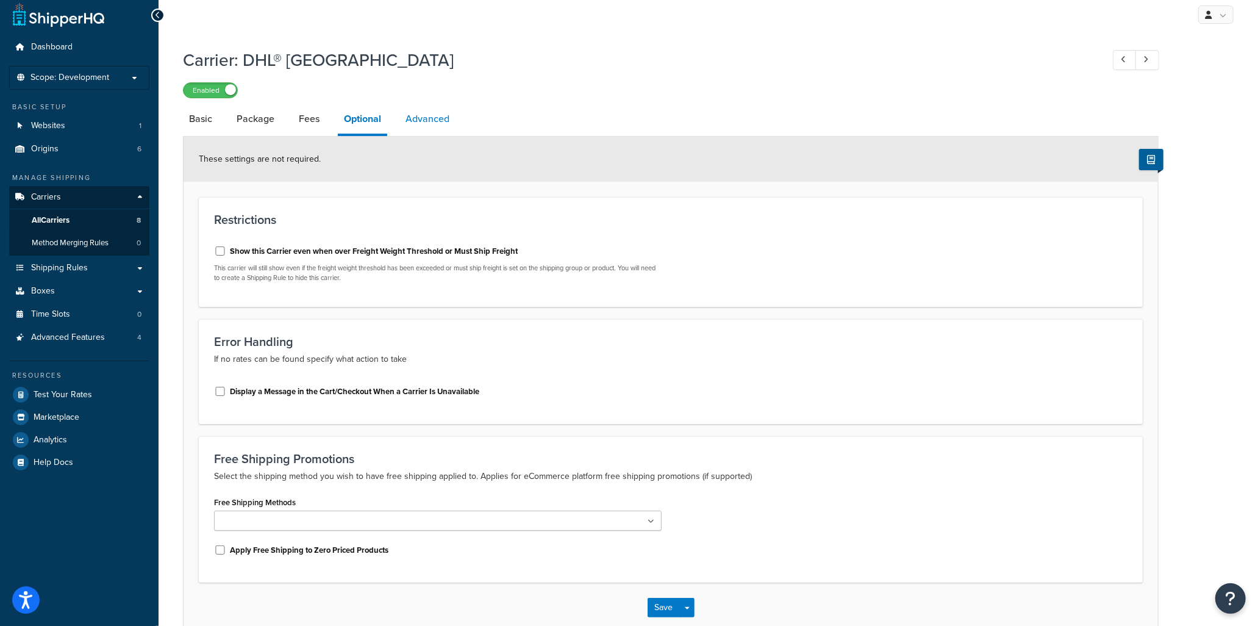
click at [434, 122] on link "Advanced" at bounding box center [427, 118] width 56 height 29
select select "false"
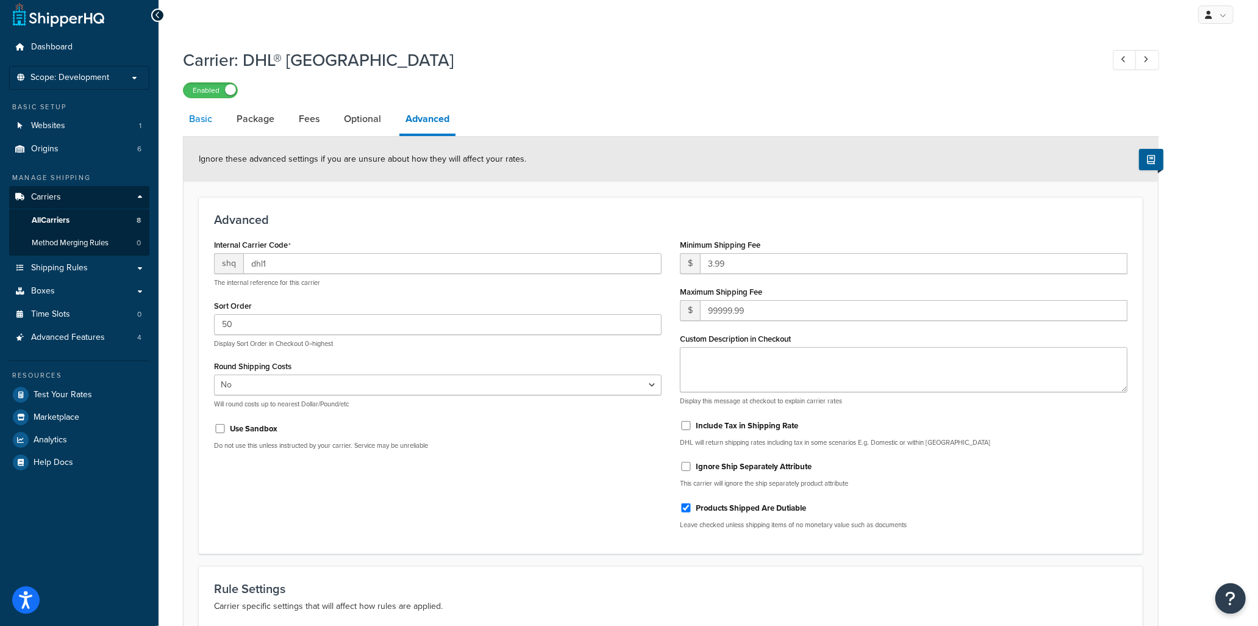
click at [205, 116] on link "Basic" at bounding box center [200, 118] width 35 height 29
select select "dhl"
select select "kg"
select select "CM"
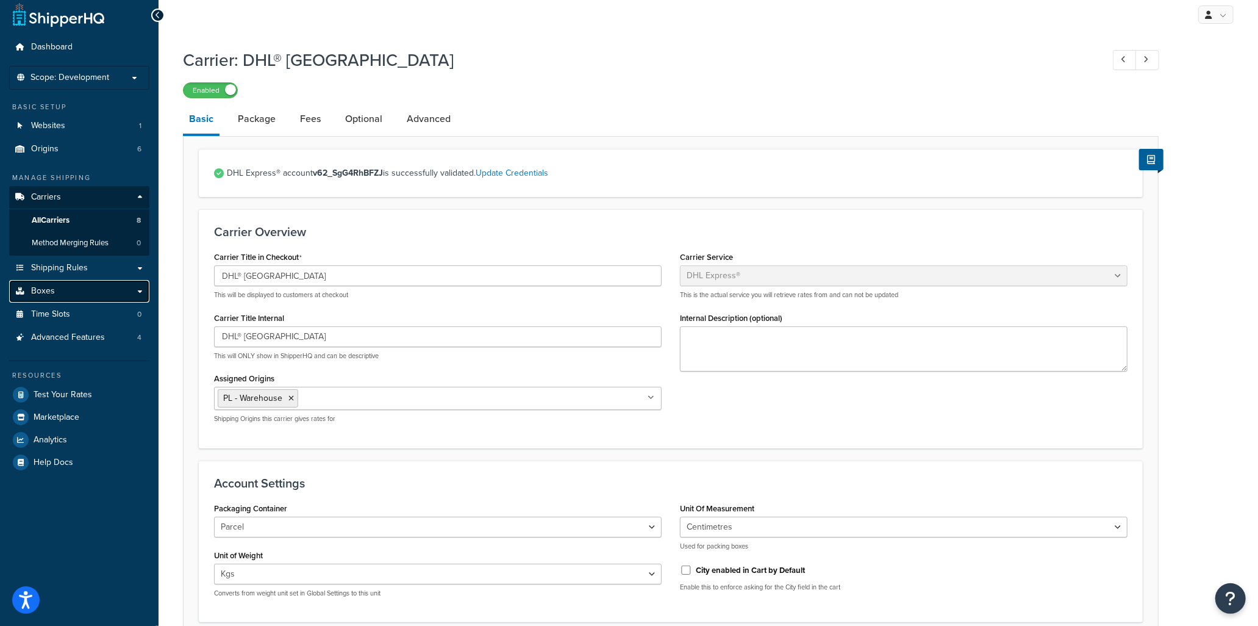
click at [51, 286] on span "Boxes" at bounding box center [43, 291] width 24 height 10
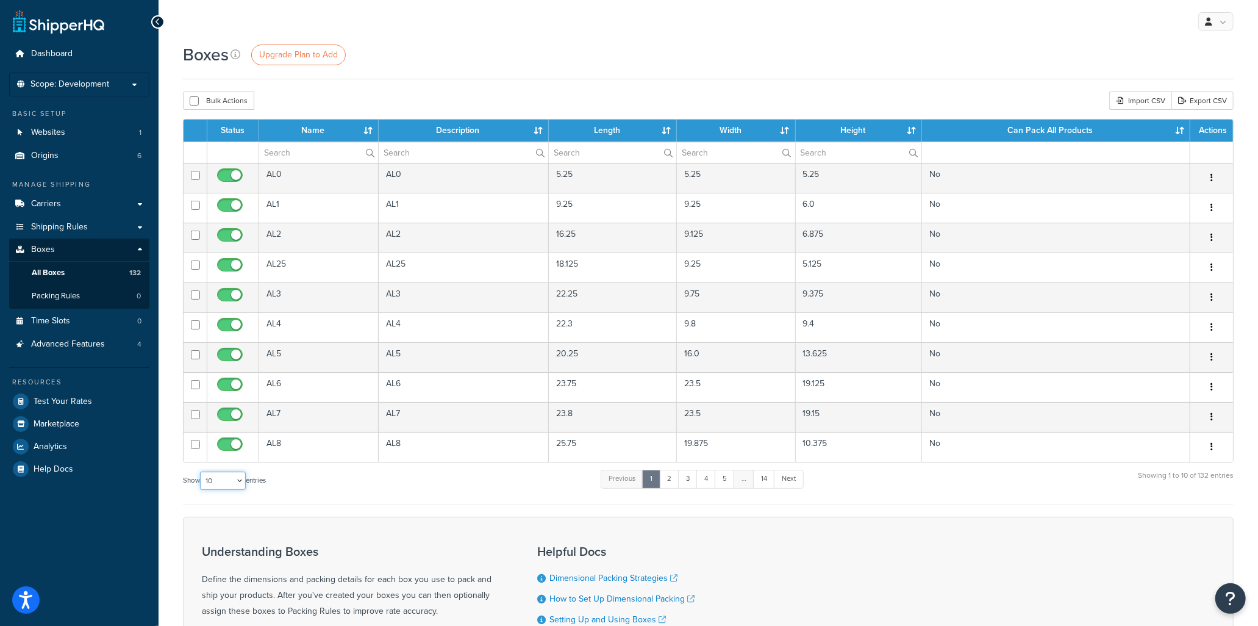
click at [230, 481] on select "10 15 25 50 100 1000" at bounding box center [223, 480] width 46 height 18
select select "1000"
click at [201, 472] on select "10 15 25 50 100 1000" at bounding box center [223, 480] width 46 height 18
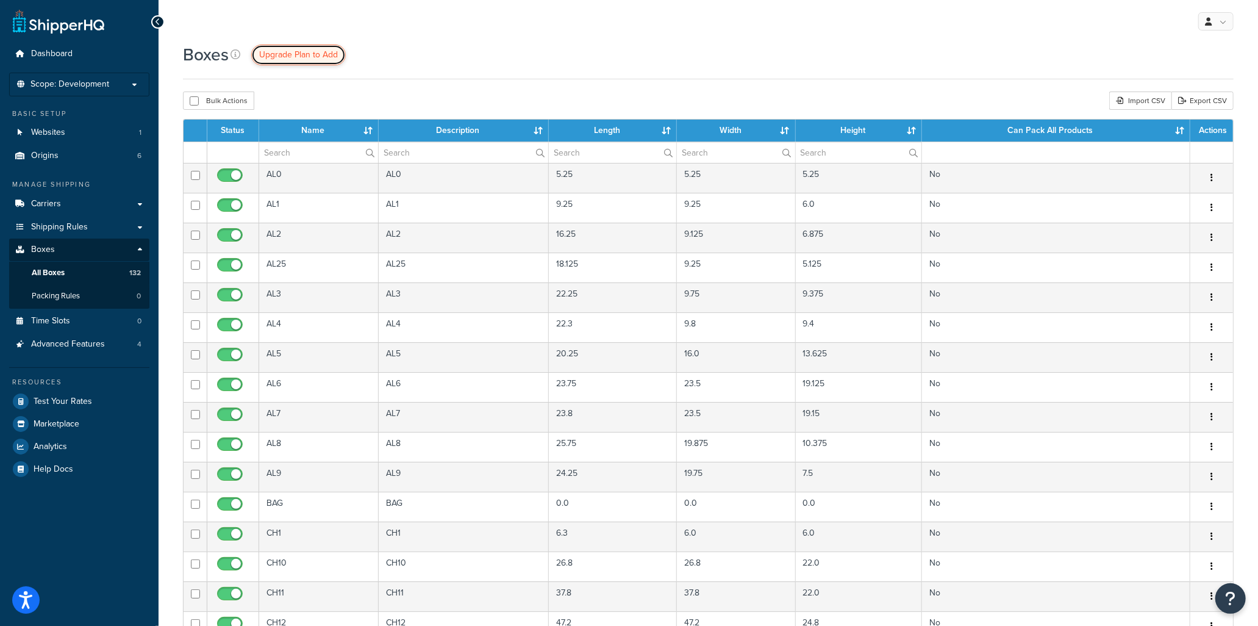
click at [320, 57] on span "Upgrade Plan to Add" at bounding box center [298, 54] width 79 height 13
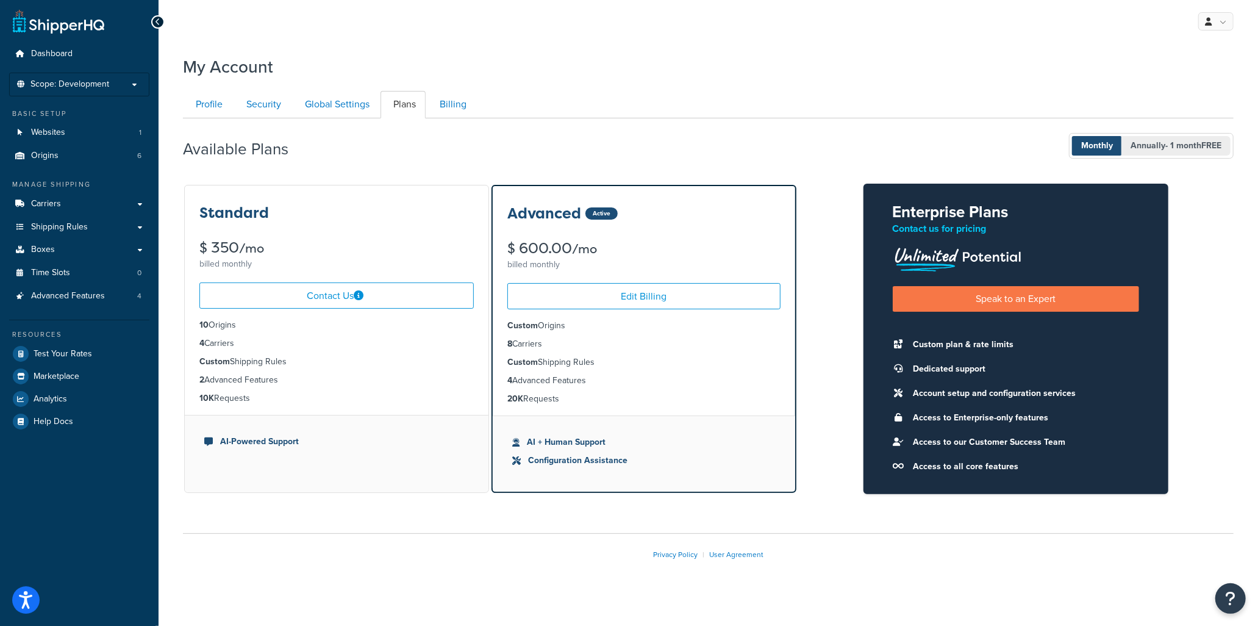
click at [1165, 141] on span "- 1 month FREE" at bounding box center [1193, 145] width 56 height 13
click at [1069, 142] on button "Monthly Annually - 1 month FREE" at bounding box center [1151, 146] width 165 height 26
click at [1131, 145] on span "Annually - 1 month FREE" at bounding box center [1175, 146] width 109 height 20
click at [1041, 145] on div "Available Plans Monthly Annually - 1 month FREE" at bounding box center [708, 146] width 1051 height 36
click at [1087, 145] on span "Monthly" at bounding box center [1097, 146] width 50 height 20
